Goal: Find contact information: Find contact information

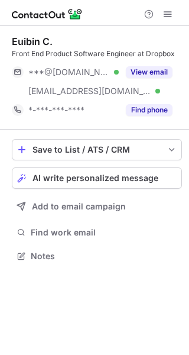
scroll to position [248, 189]
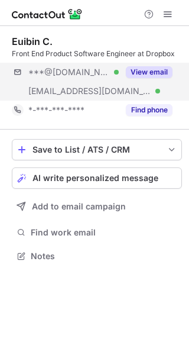
click at [182, 64] on div "***@gmail.com Verified ***@umn.edu Verified View email" at bounding box center [97, 82] width 171 height 38
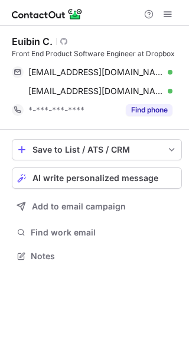
scroll to position [248, 189]
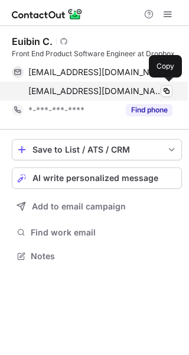
click at [97, 82] on div "cheo0024@umn.edu Verified Copy" at bounding box center [92, 91] width 161 height 19
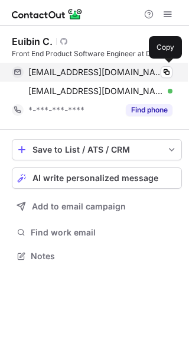
click at [117, 71] on div "euibinc@gmail.com Verified" at bounding box center [100, 72] width 144 height 11
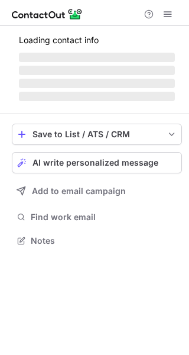
scroll to position [229, 189]
